Goal: Task Accomplishment & Management: Manage account settings

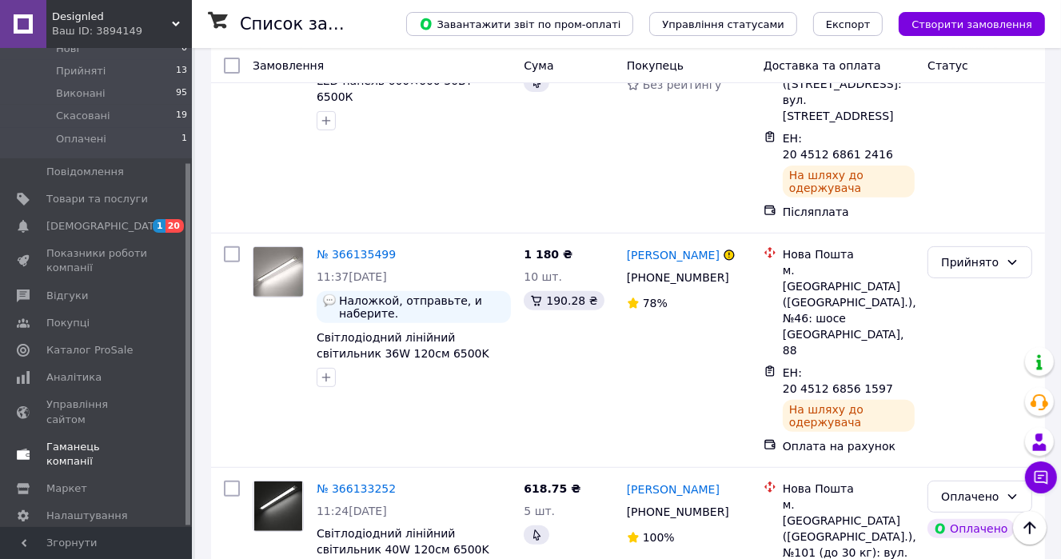
scroll to position [639, 0]
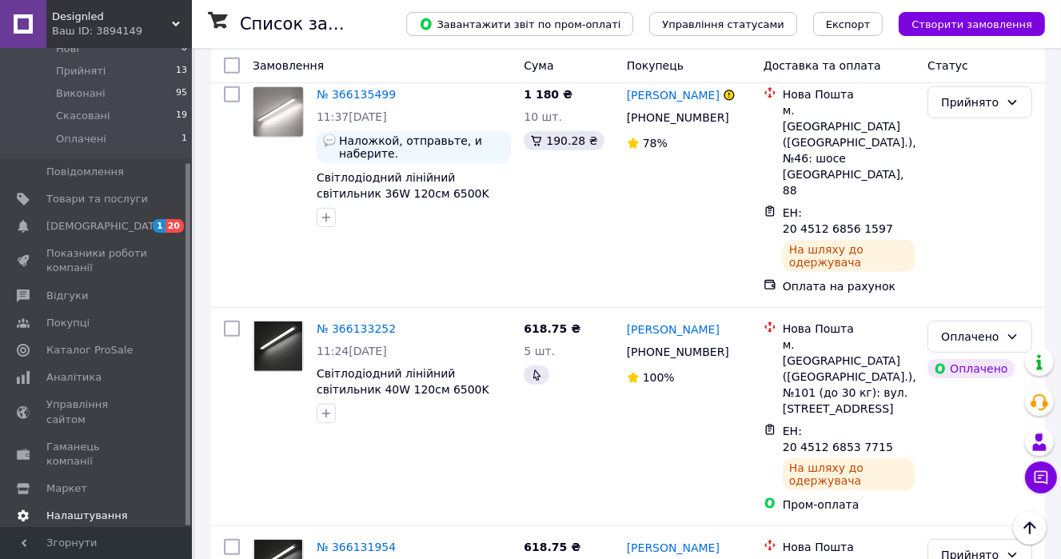
drag, startPoint x: 187, startPoint y: 372, endPoint x: 140, endPoint y: 472, distance: 109.7
click at [186, 454] on div at bounding box center [187, 344] width 5 height 361
click at [77, 536] on span "Тарифи та рахунки Prom мікс 6 000" at bounding box center [97, 558] width 102 height 44
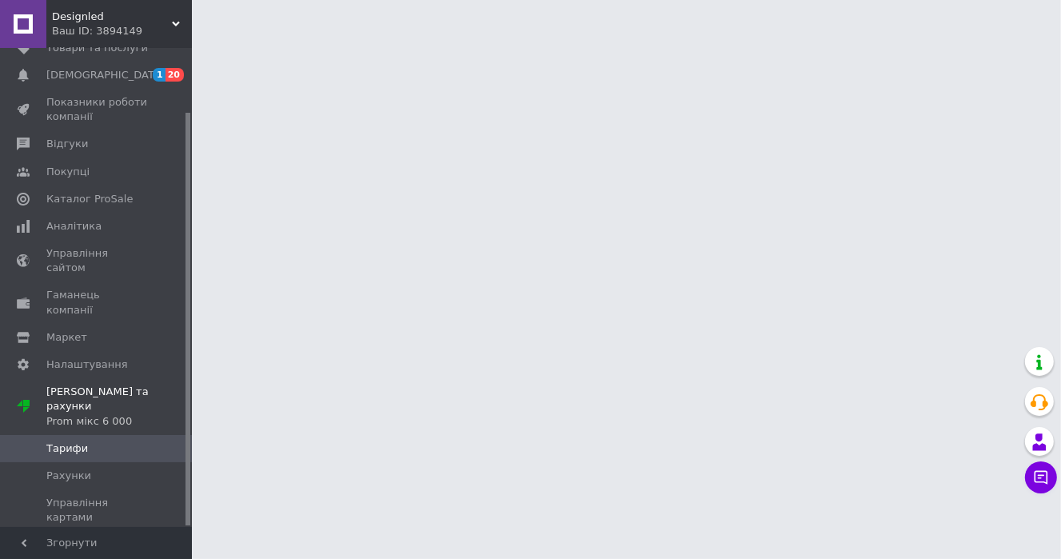
scroll to position [74, 0]
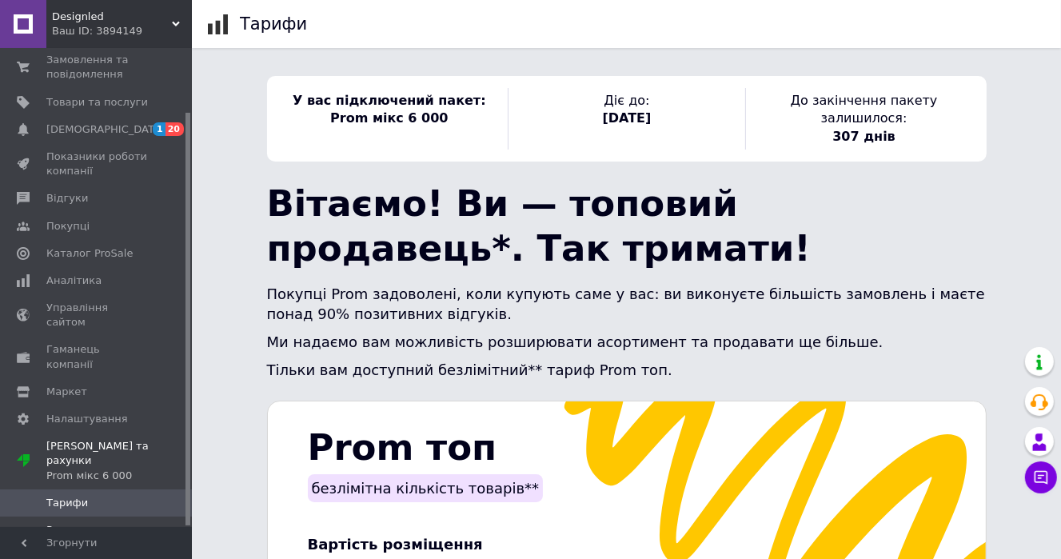
click at [63, 523] on span "Рахунки" at bounding box center [68, 530] width 45 height 14
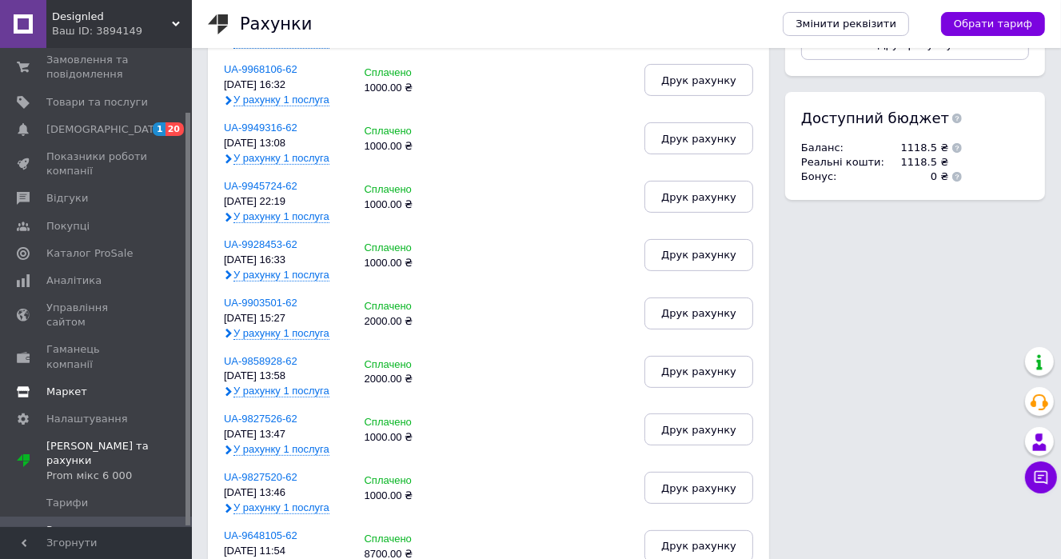
scroll to position [384, 0]
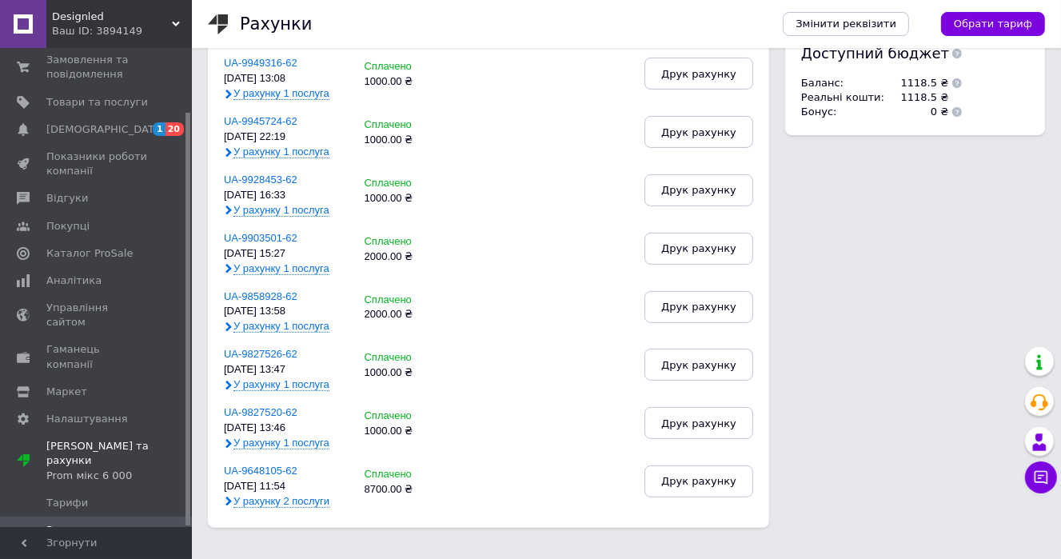
click at [109, 550] on span "Управління картами" at bounding box center [97, 564] width 102 height 29
